Goal: Transaction & Acquisition: Purchase product/service

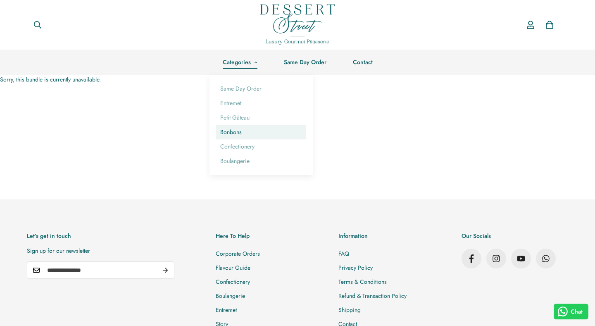
click at [234, 133] on link "Bonbons" at bounding box center [261, 132] width 90 height 14
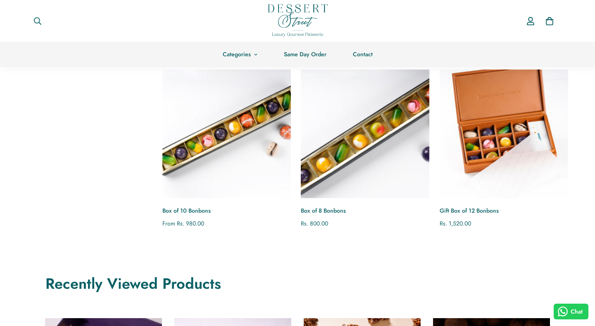
scroll to position [60, 0]
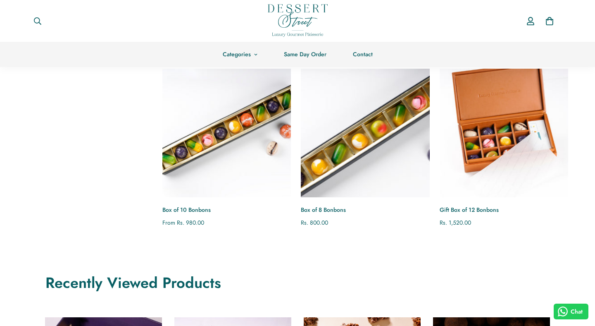
click at [370, 120] on img "Box of 8 Bonbons" at bounding box center [365, 132] width 141 height 141
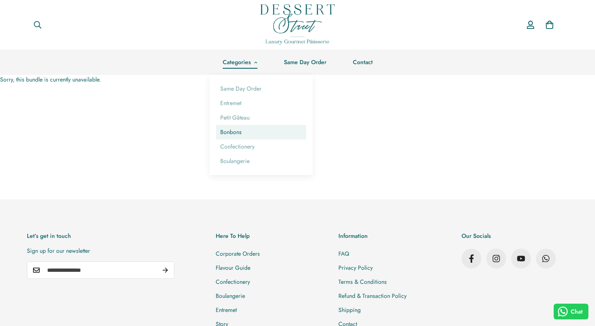
click at [234, 132] on link "Bonbons" at bounding box center [261, 132] width 90 height 14
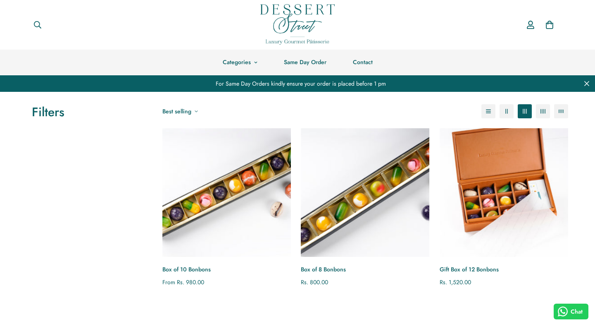
click at [225, 188] on img "Box of 10 Bonbons" at bounding box center [226, 192] width 141 height 141
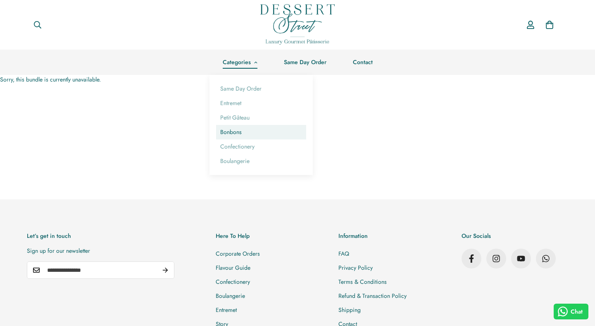
click at [236, 136] on link "Bonbons" at bounding box center [261, 132] width 90 height 14
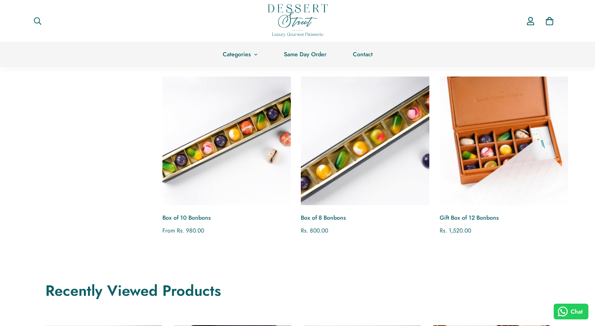
scroll to position [52, 0]
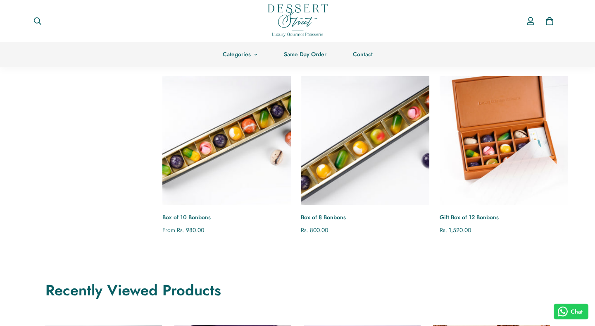
click at [259, 124] on img "Box of 10 Bonbons" at bounding box center [226, 139] width 141 height 141
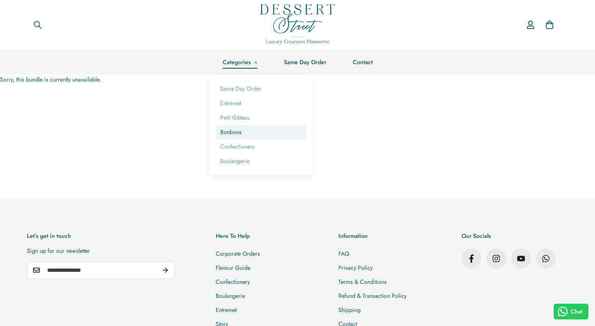
click at [238, 134] on link "Bonbons" at bounding box center [261, 132] width 90 height 14
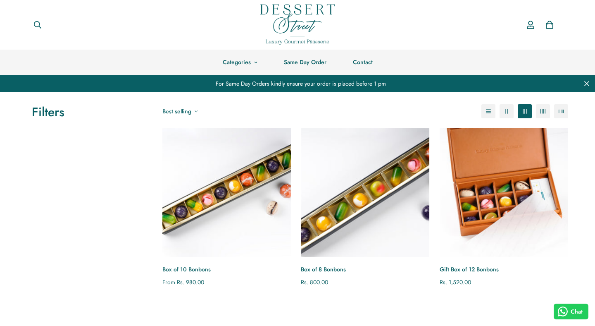
click at [512, 182] on img "Gift Box of 12 Bonbons" at bounding box center [503, 192] width 141 height 141
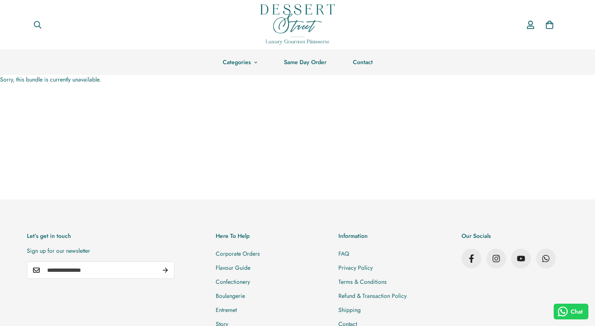
click at [300, 16] on img at bounding box center [297, 24] width 74 height 41
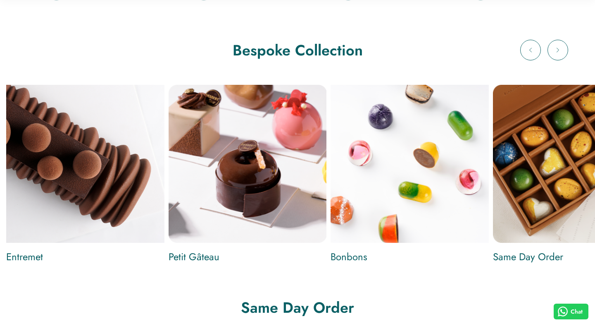
scroll to position [331, 0]
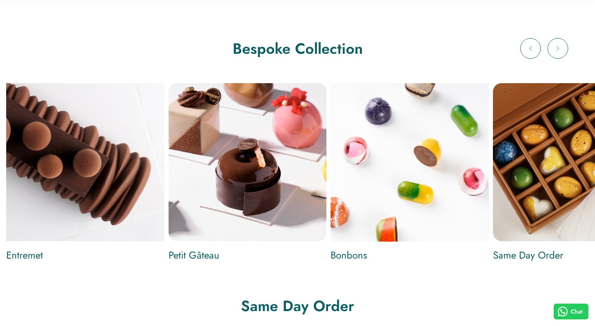
click at [422, 161] on img "Build Your Own Box" at bounding box center [409, 162] width 171 height 171
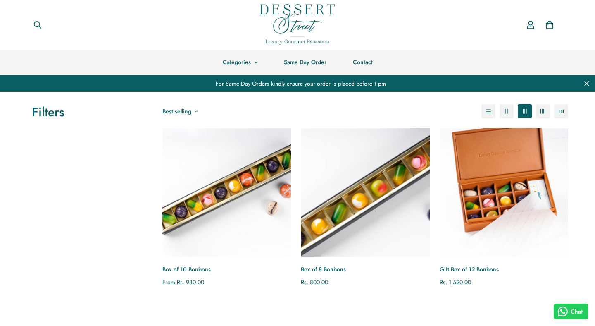
click at [377, 166] on img "Box of 8 Bonbons" at bounding box center [365, 192] width 141 height 141
